Goal: Communication & Community: Answer question/provide support

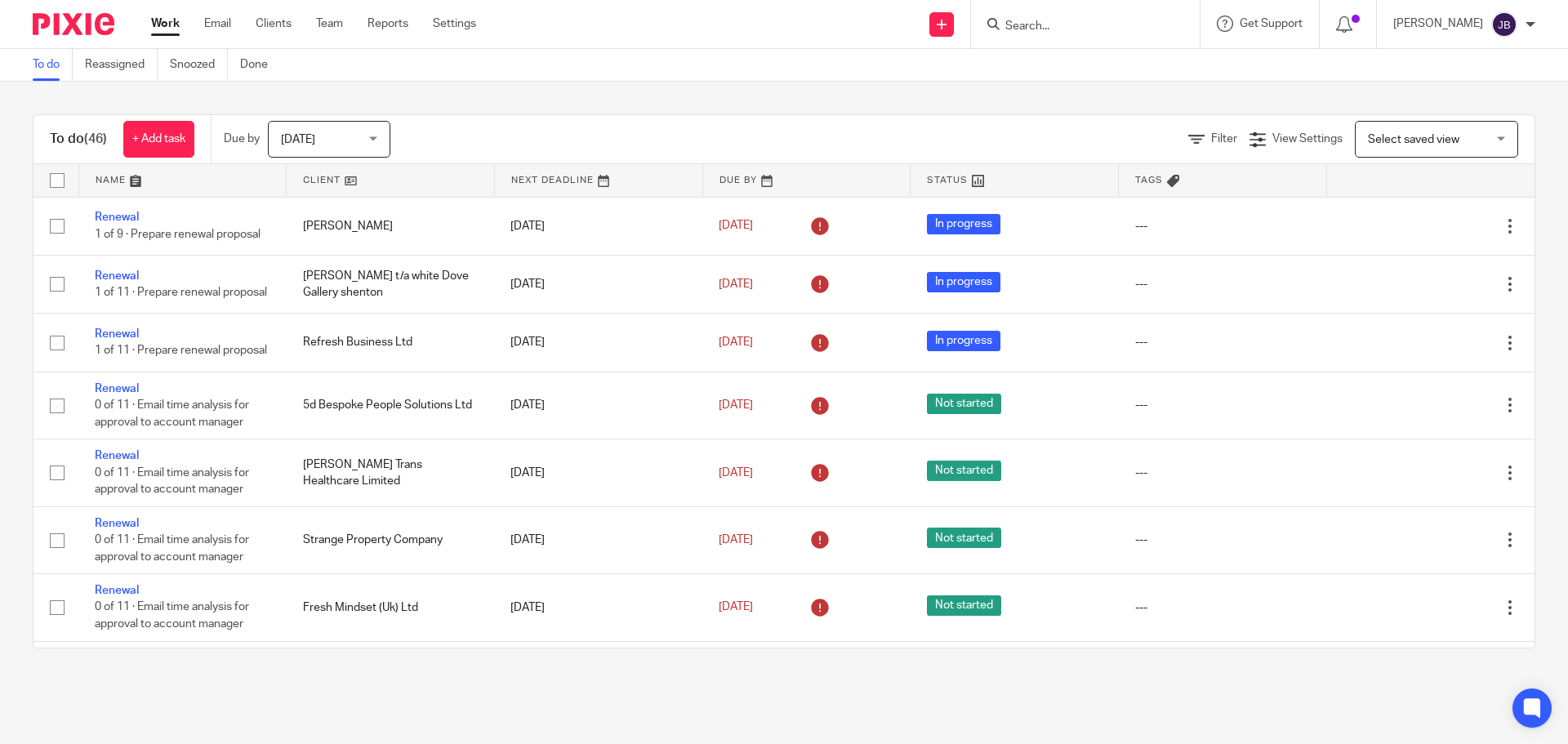
click at [1063, 24] on input "Search" at bounding box center [1077, 27] width 147 height 15
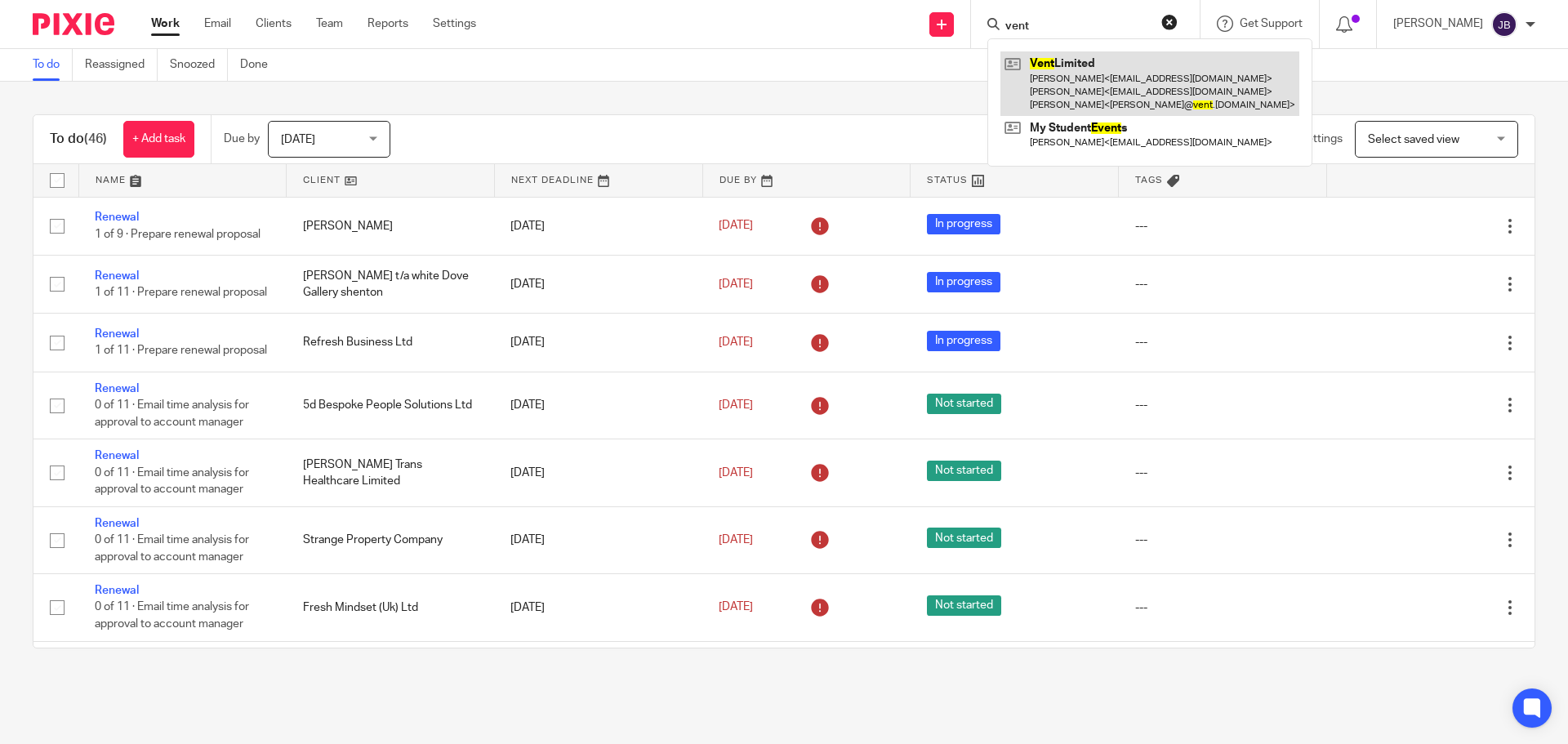
type input "vent"
click at [1090, 75] on link at bounding box center [1150, 83] width 299 height 64
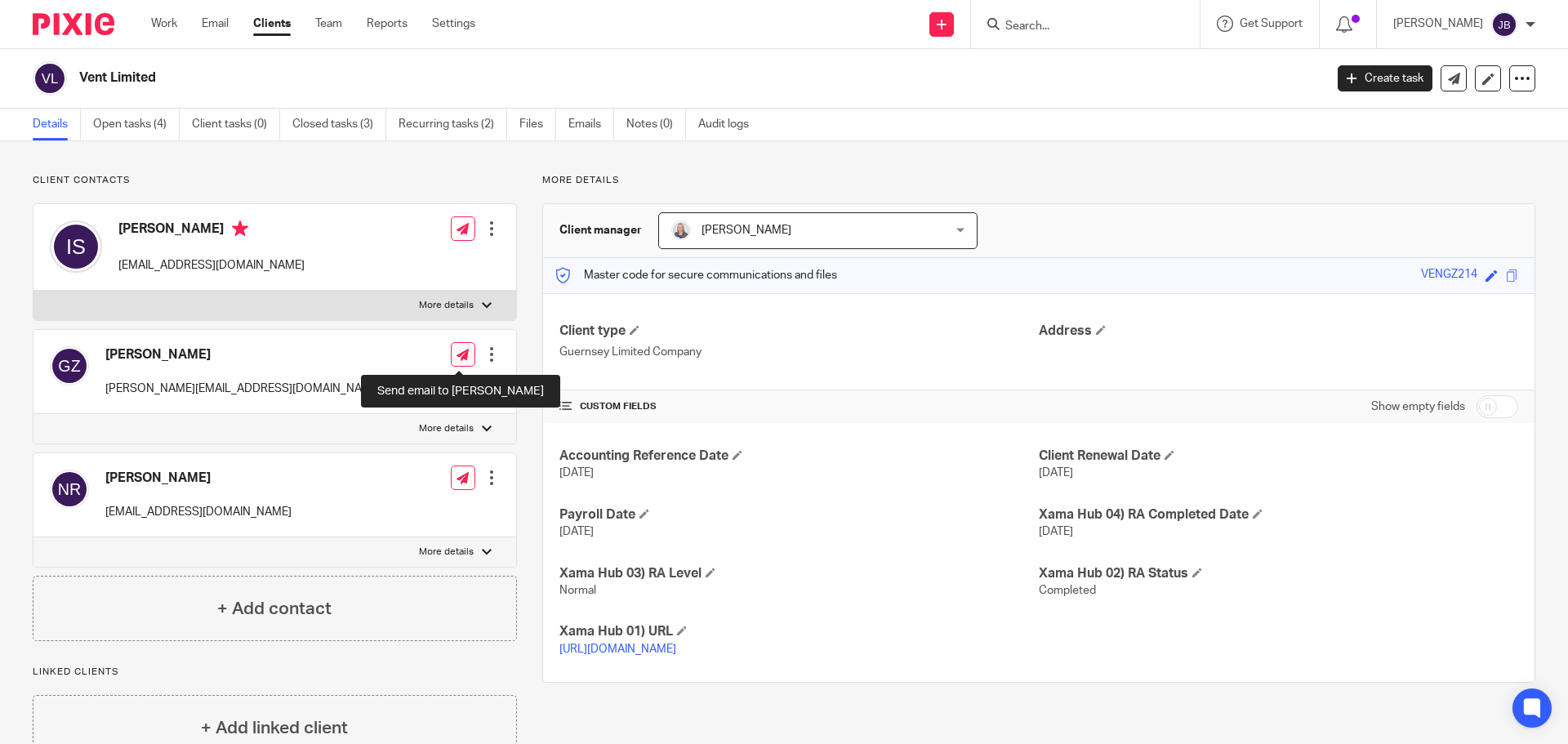
click at [460, 355] on icon at bounding box center [463, 355] width 12 height 12
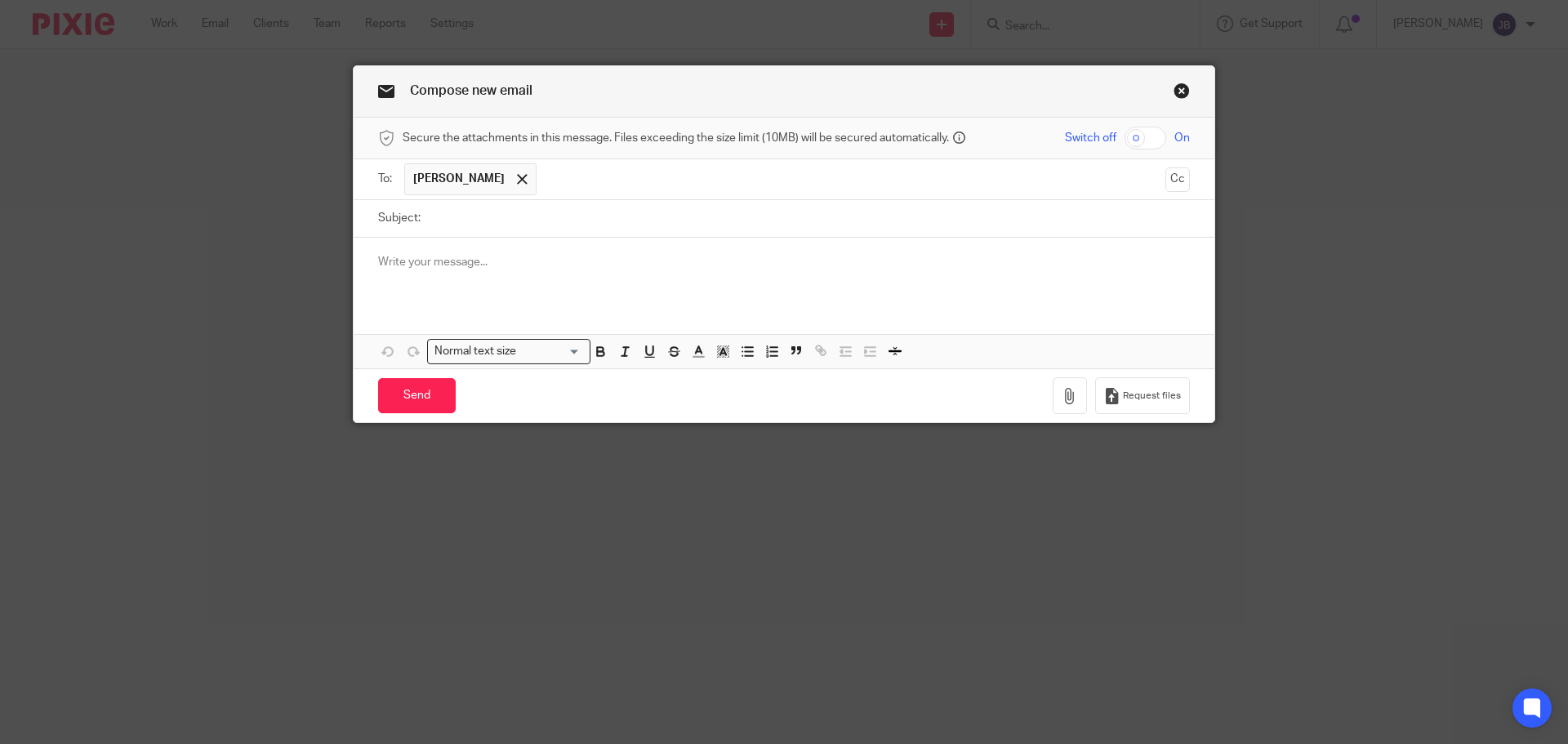
click at [542, 221] on input "Subject:" at bounding box center [810, 218] width 761 height 37
type input "Payroll for your approval"
click at [478, 263] on p at bounding box center [784, 262] width 812 height 16
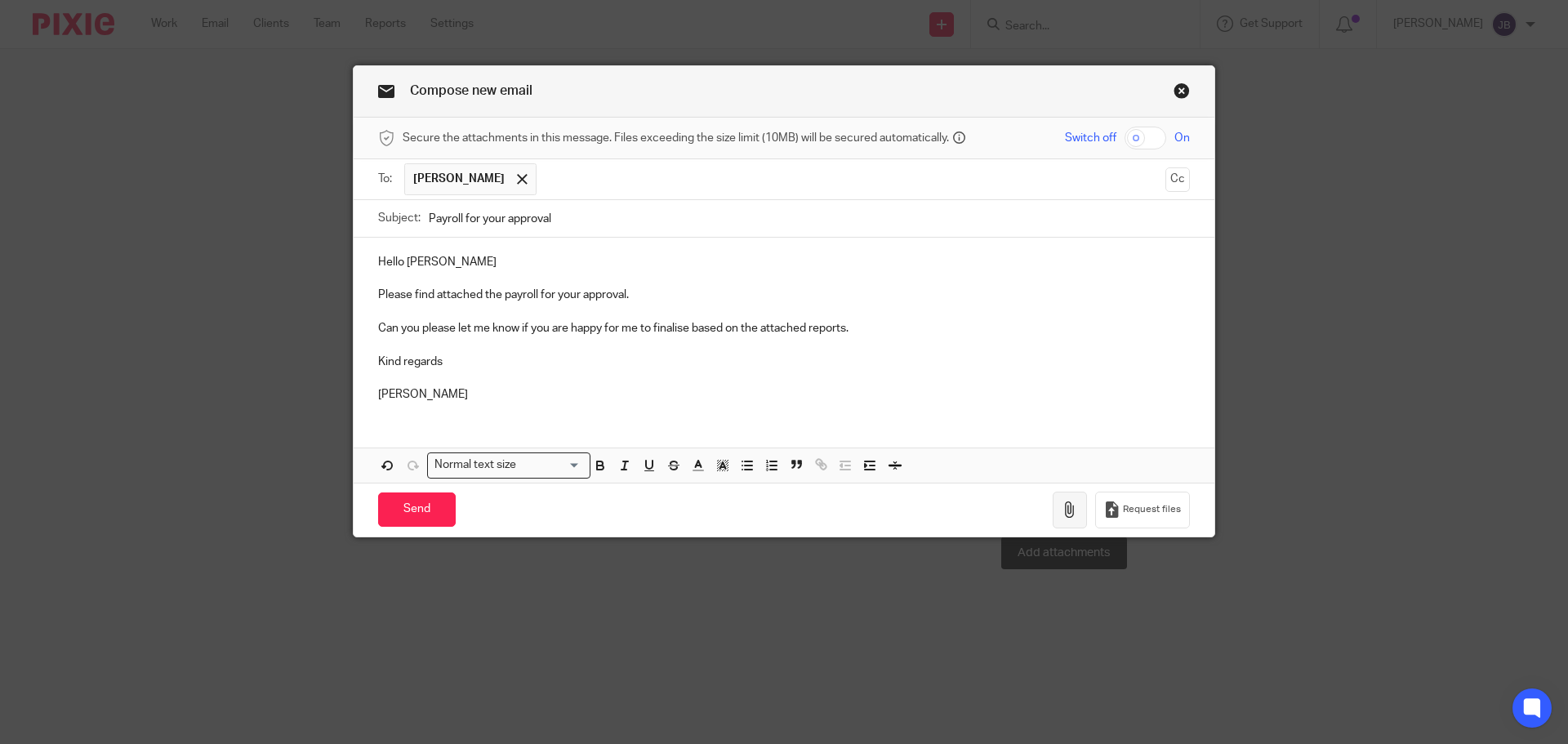
click at [1070, 517] on icon "button" at bounding box center [1069, 509] width 16 height 16
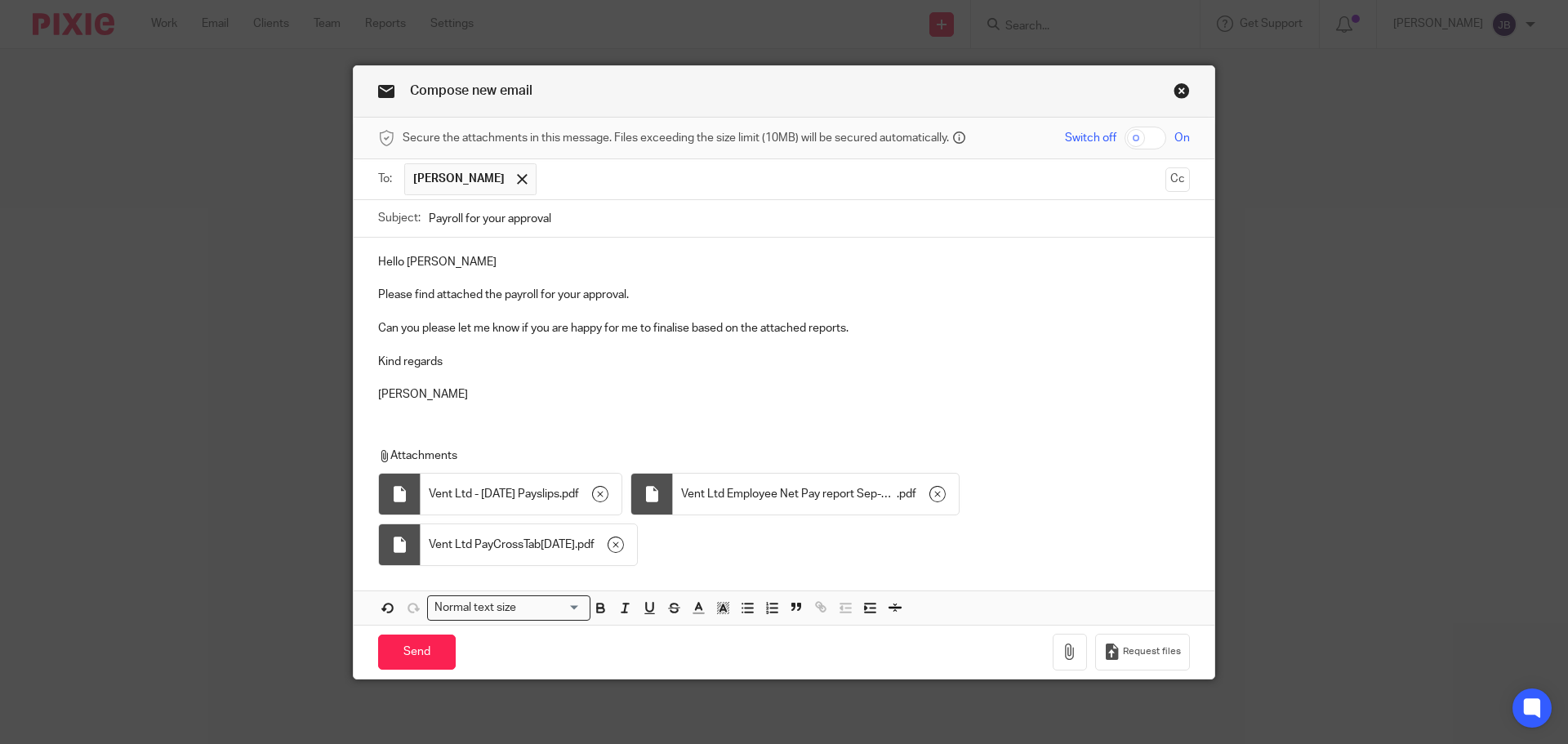
click at [1153, 139] on input "checkbox" at bounding box center [1146, 138] width 42 height 23
checkbox input "true"
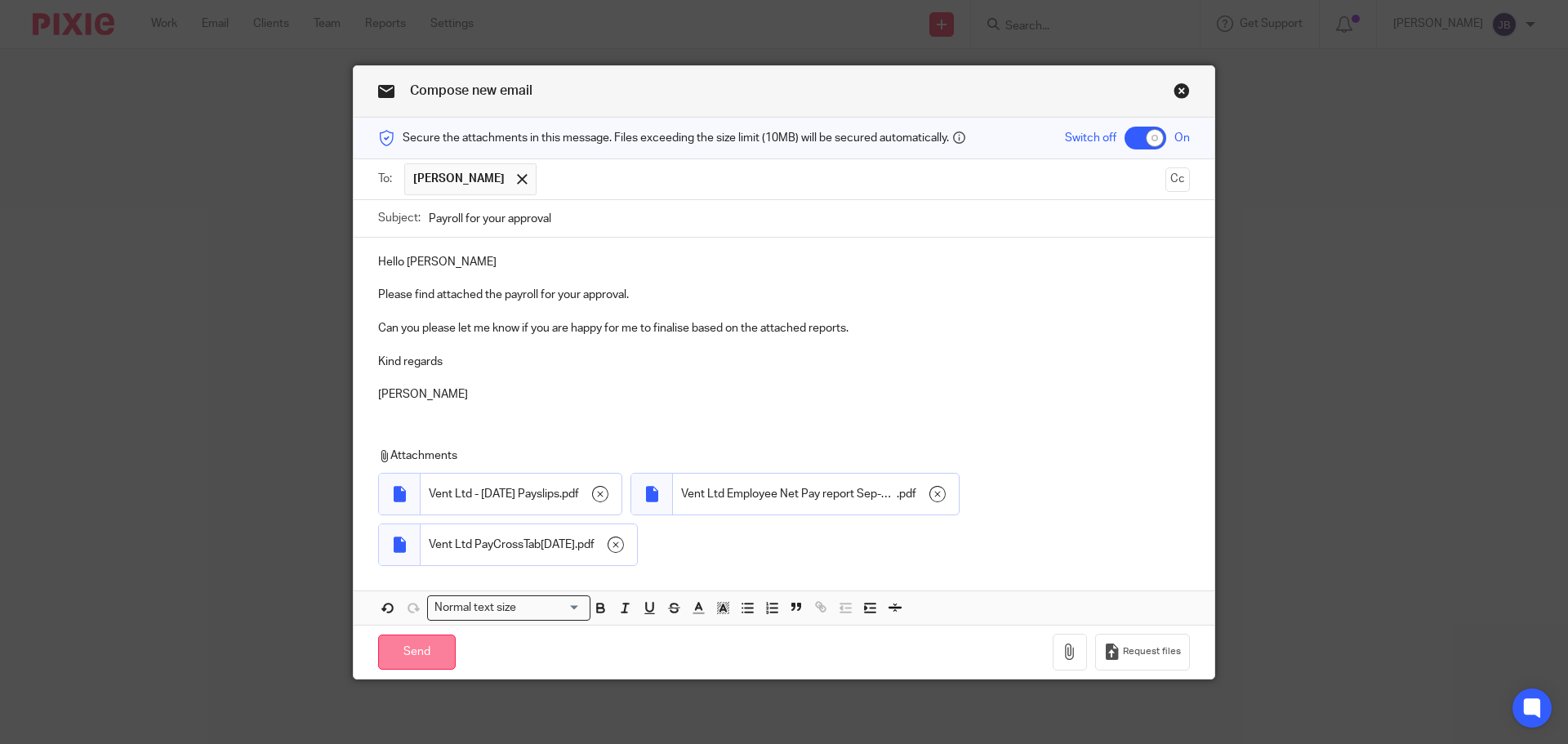
click at [407, 651] on input "Send" at bounding box center [417, 651] width 77 height 35
